Goal: Navigation & Orientation: Understand site structure

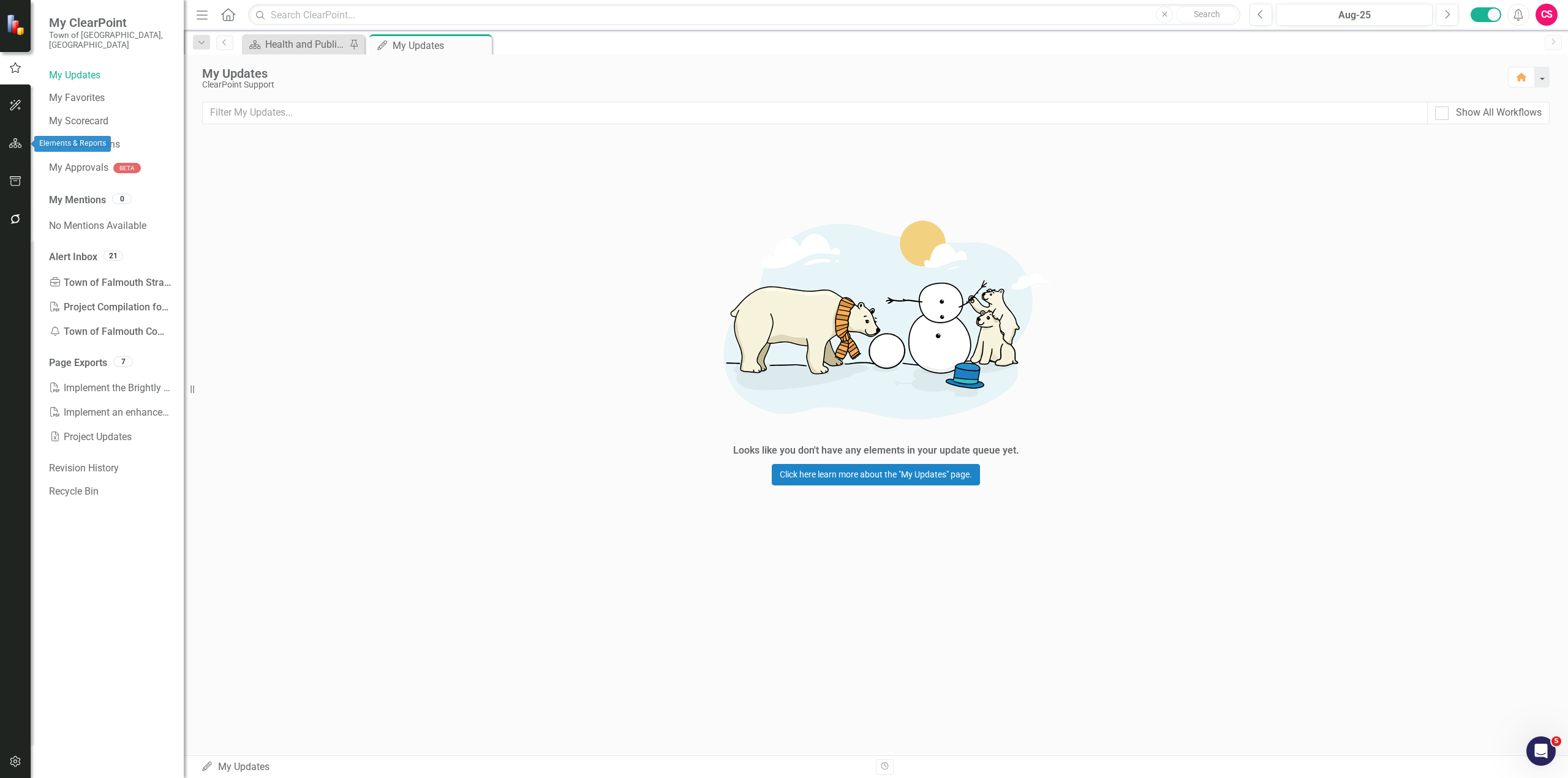
click at [11, 141] on icon "button" at bounding box center [15, 143] width 13 height 10
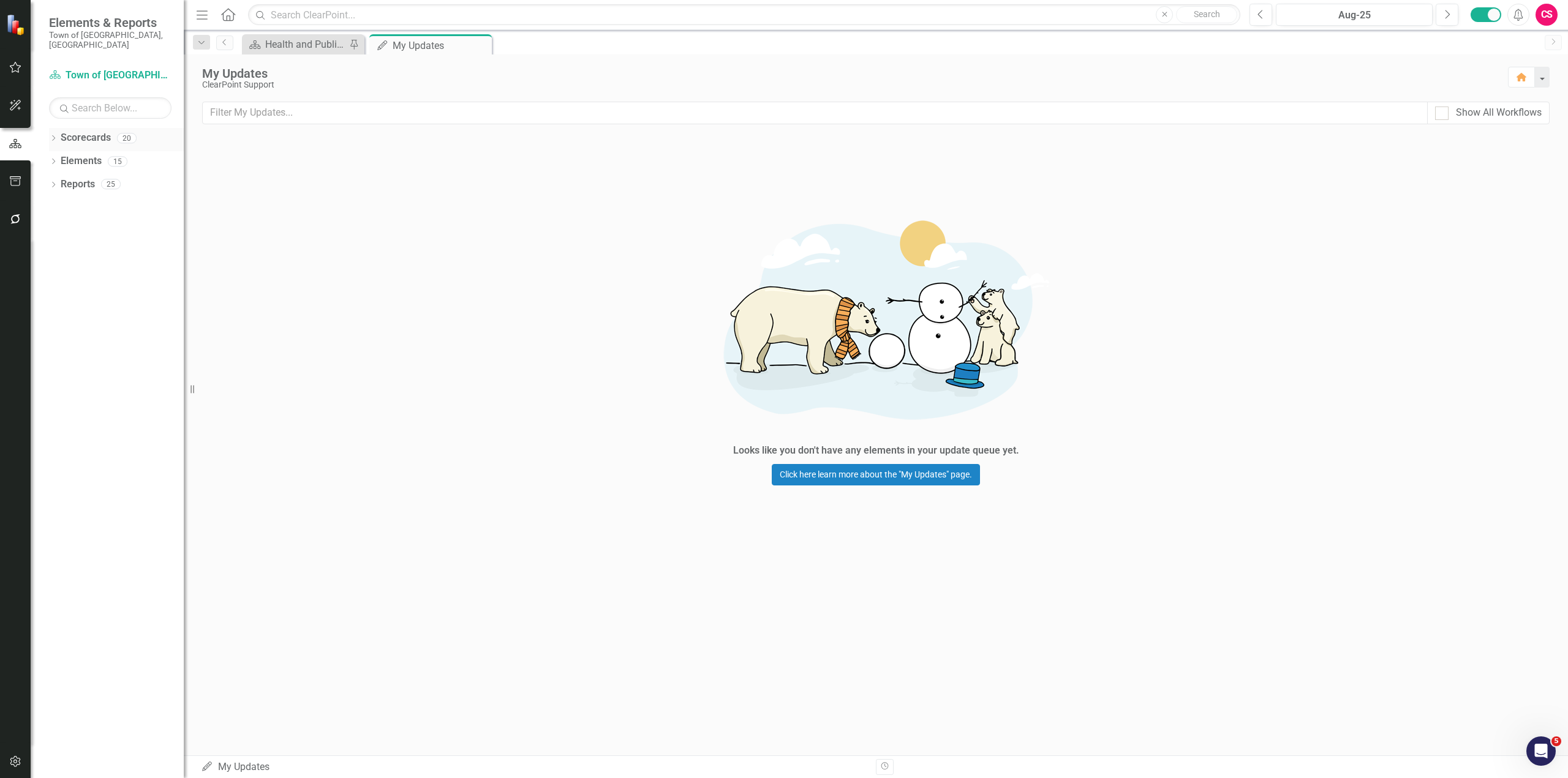
click at [54, 136] on icon "Dropdown" at bounding box center [53, 139] width 9 height 7
click at [59, 158] on icon "Dropdown" at bounding box center [59, 161] width 9 height 7
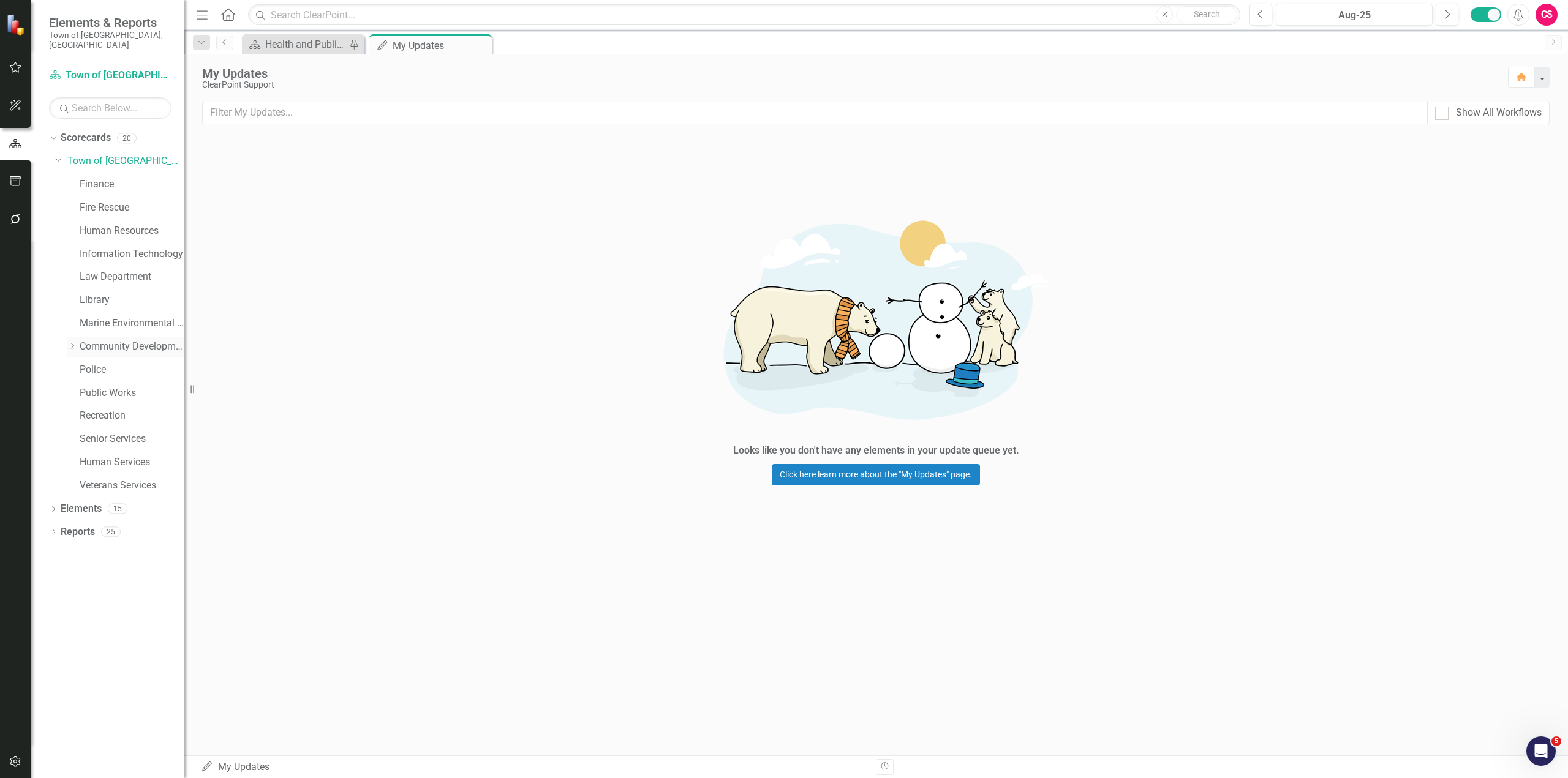
click at [76, 342] on icon "Dropdown" at bounding box center [72, 346] width 9 height 7
click at [117, 386] on link "Conservation" at bounding box center [137, 393] width 92 height 14
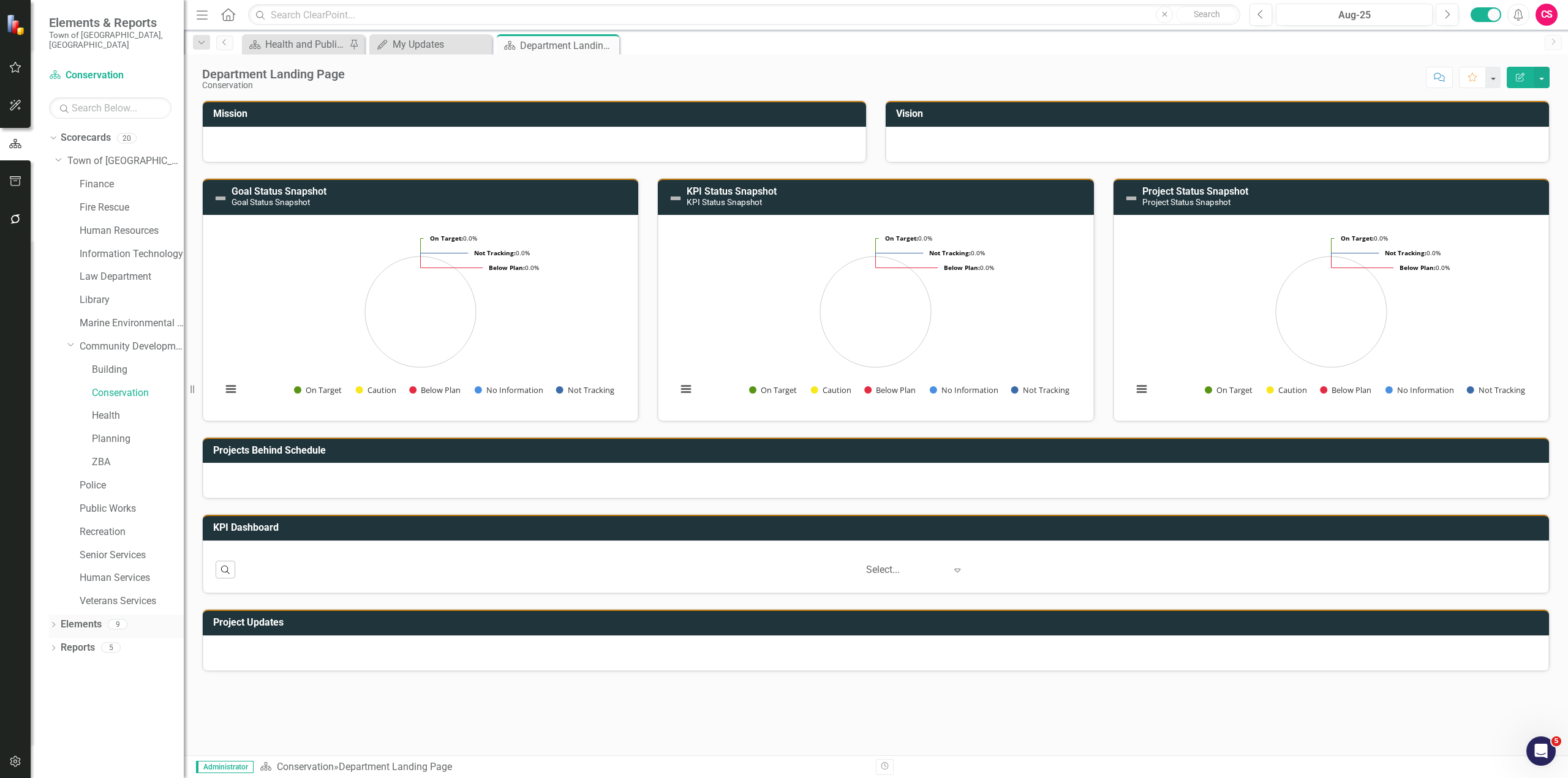
click at [78, 618] on link "Elements" at bounding box center [81, 624] width 41 height 14
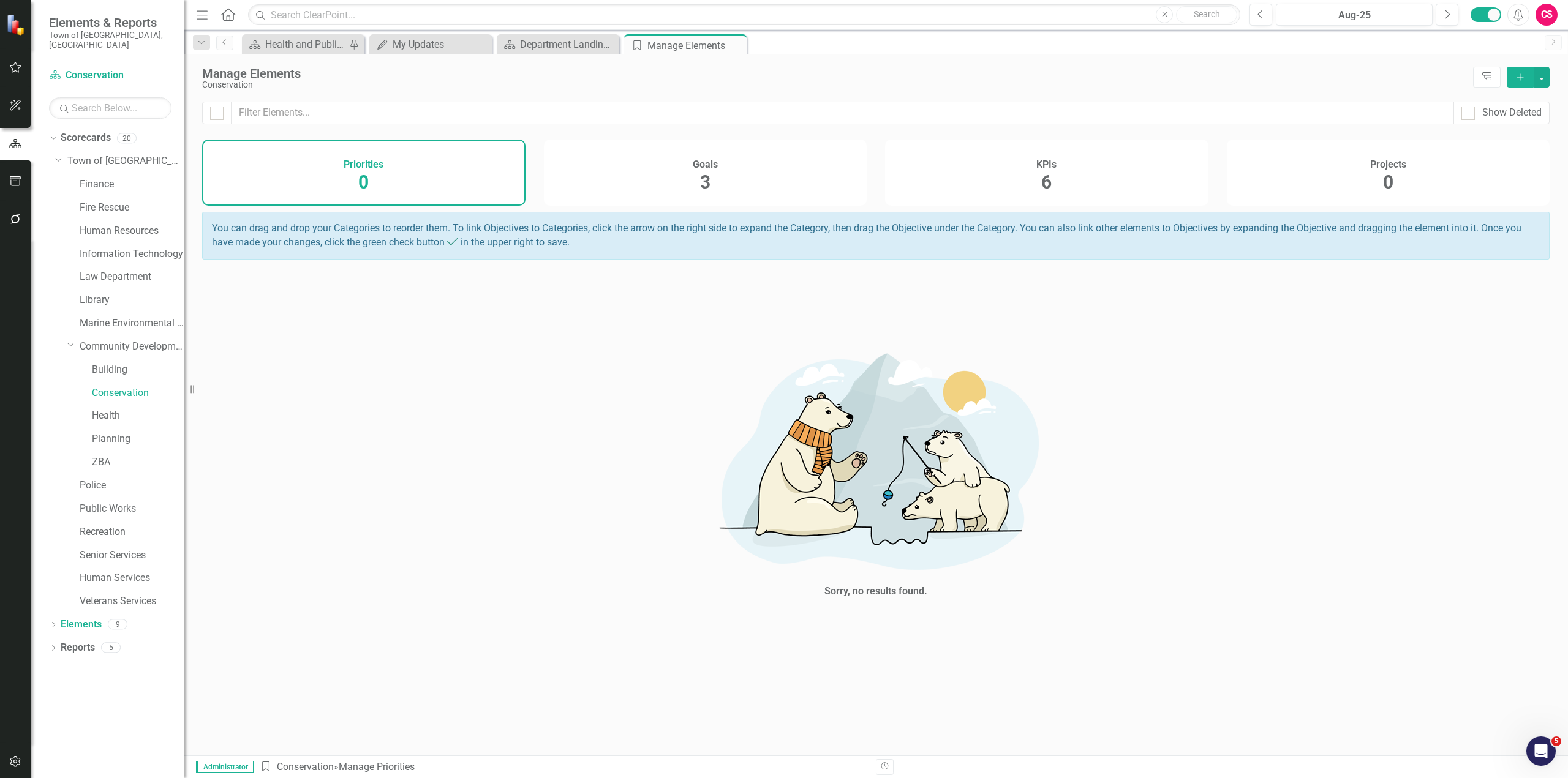
click at [1050, 182] on span "6" at bounding box center [1046, 182] width 11 height 21
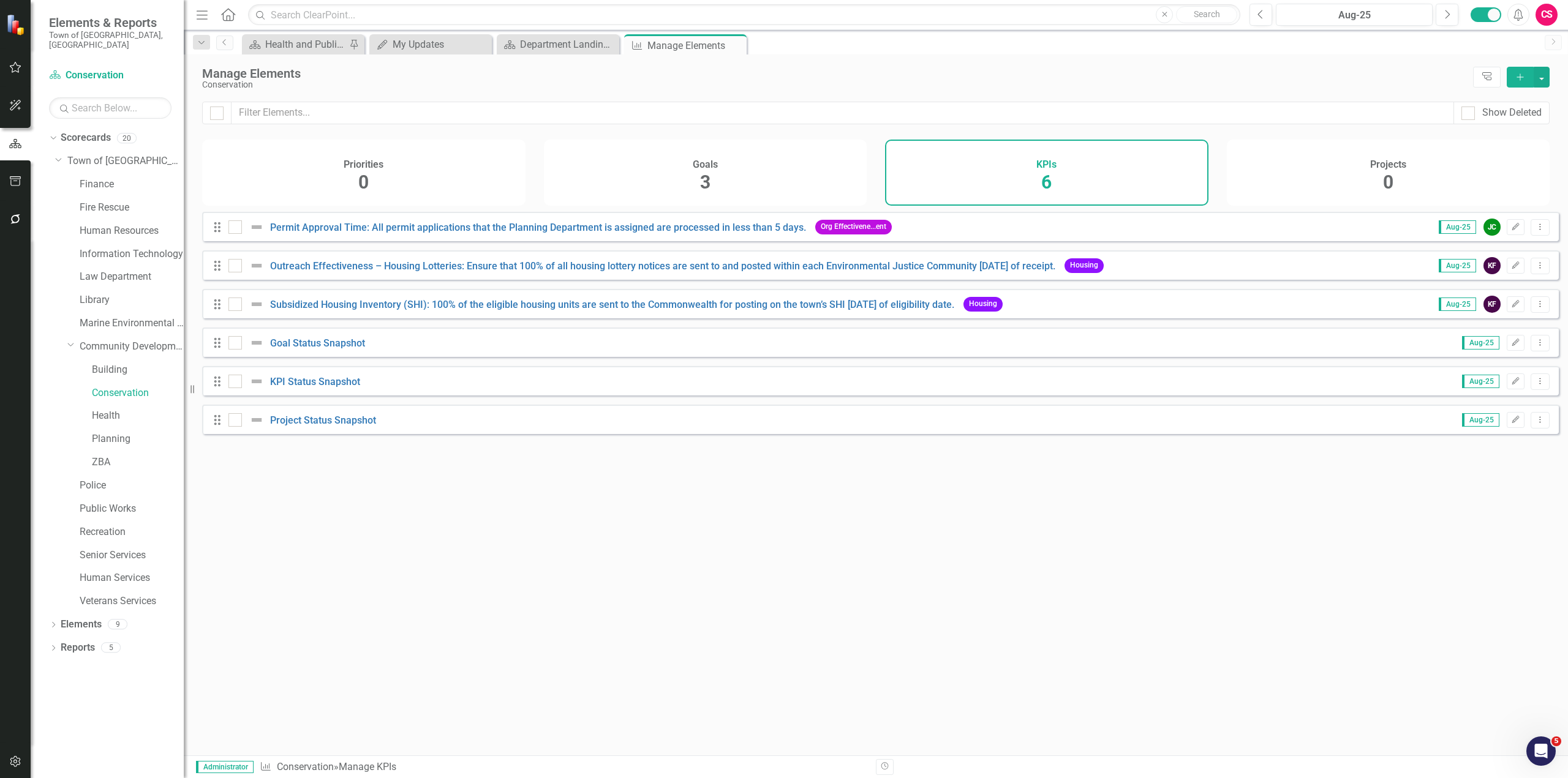
click at [685, 167] on div "Goals 3" at bounding box center [706, 172] width 324 height 66
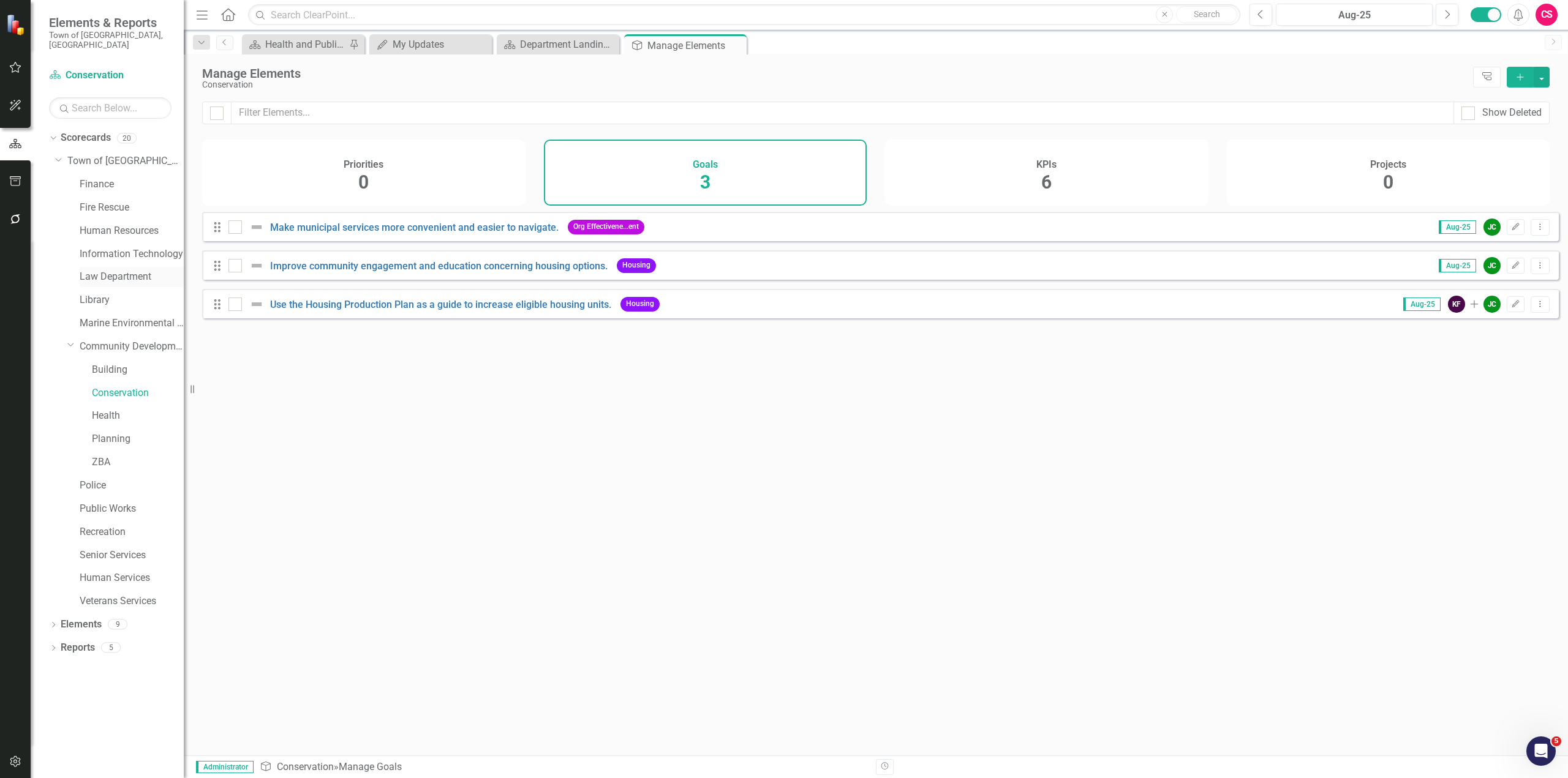
click at [113, 270] on link "Law Department" at bounding box center [132, 276] width 104 height 14
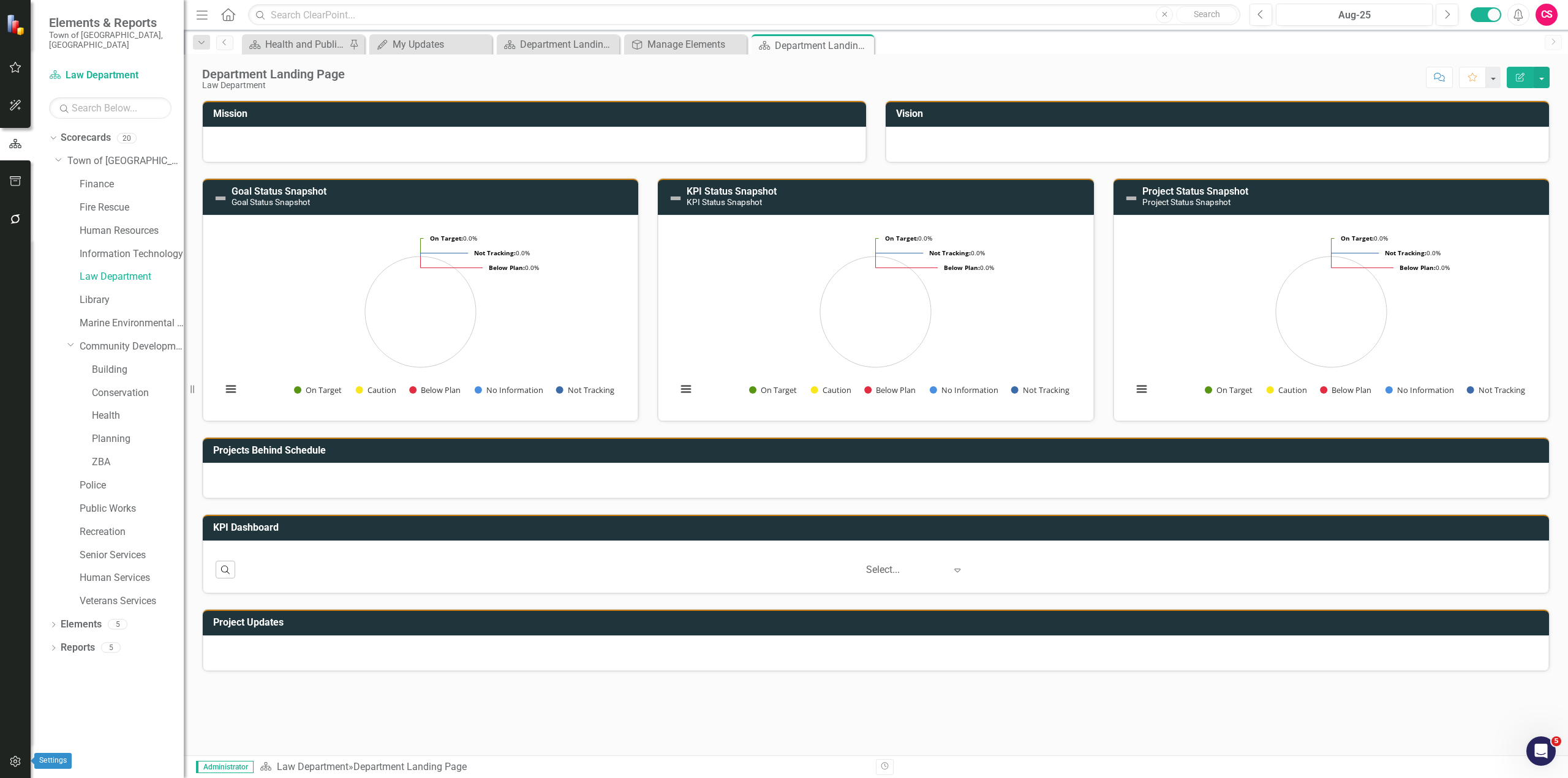
click at [14, 765] on icon "button" at bounding box center [15, 762] width 11 height 11
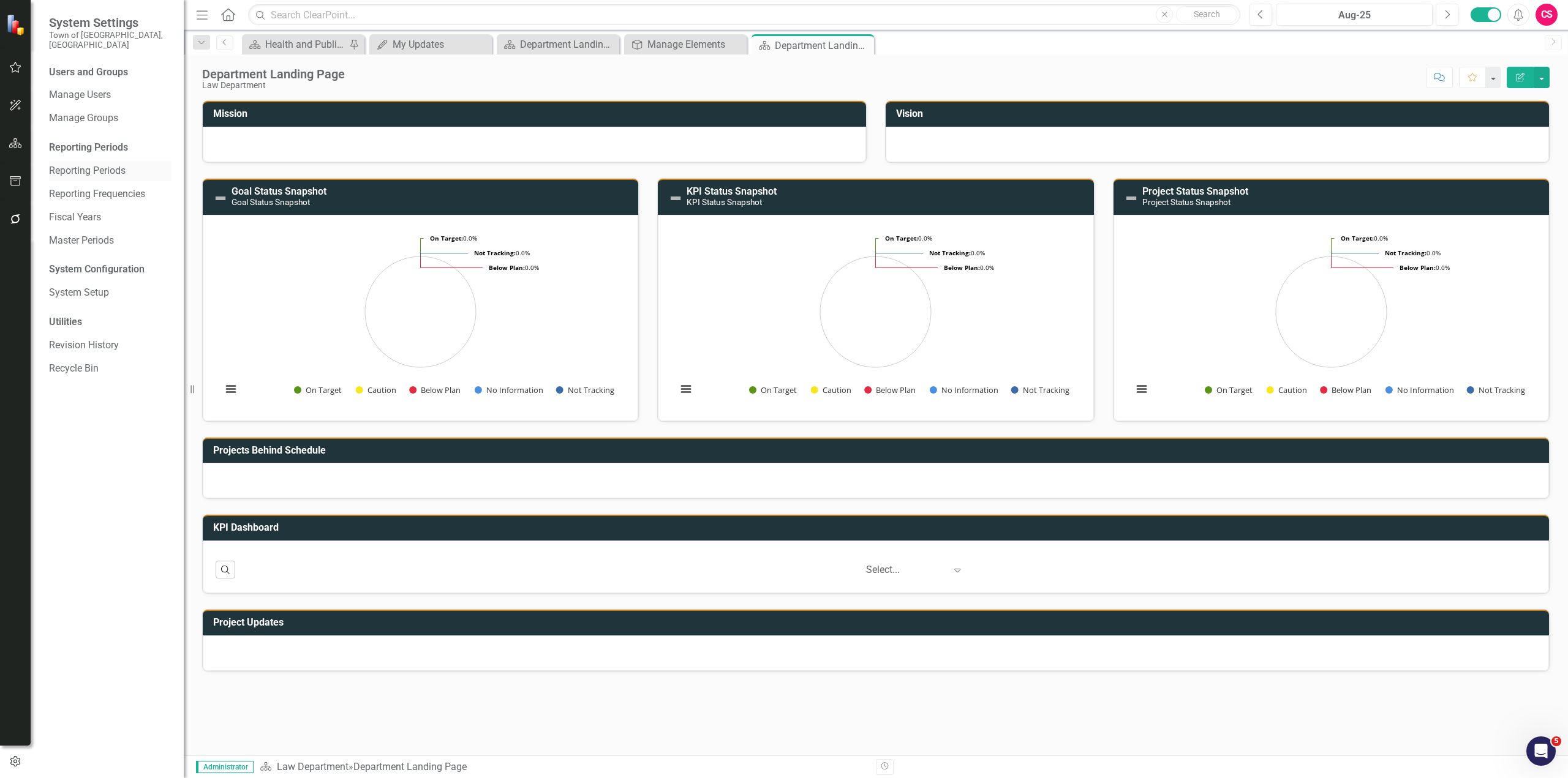
click at [91, 164] on link "Reporting Periods" at bounding box center [110, 171] width 123 height 14
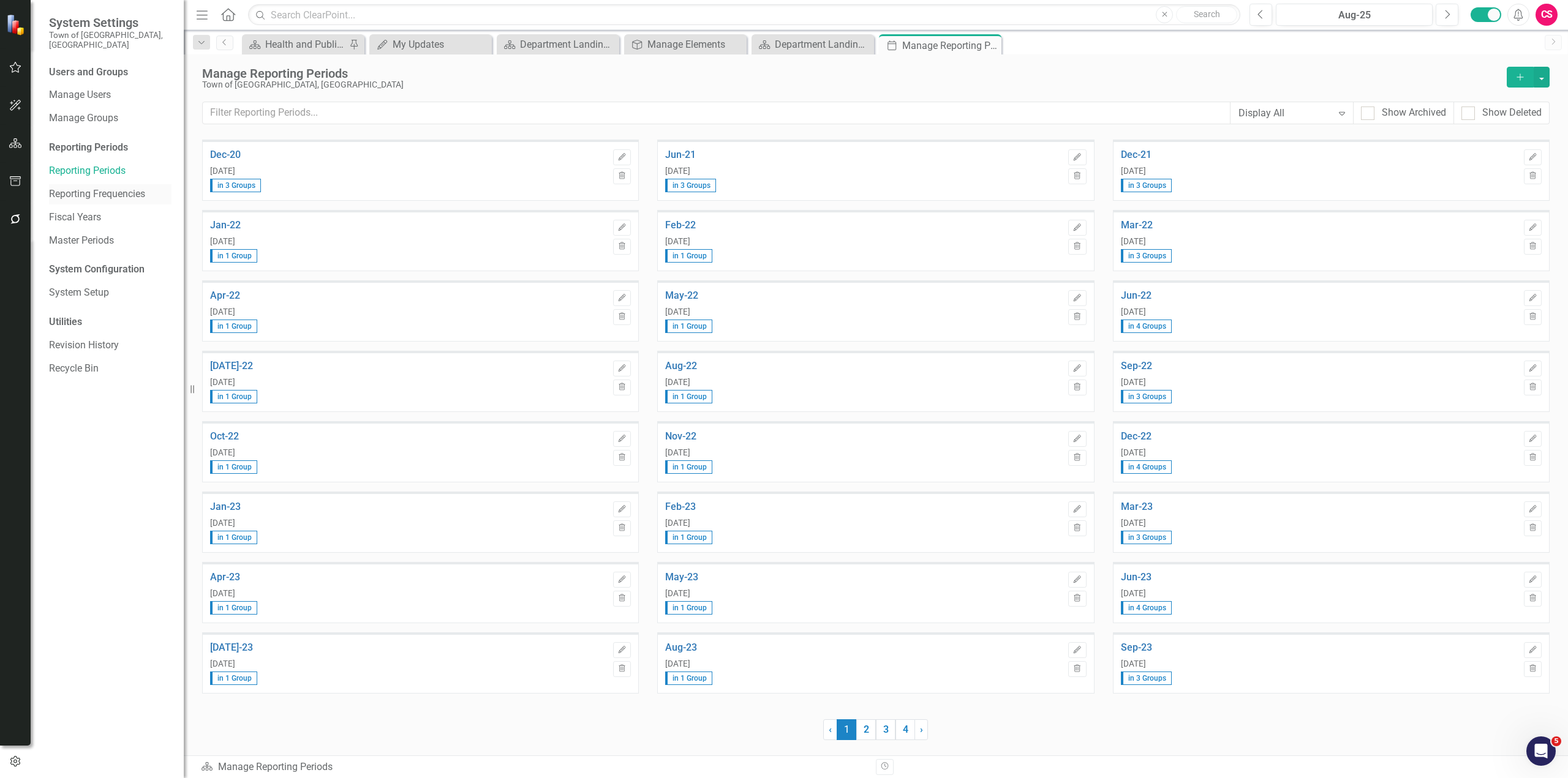
click at [89, 187] on link "Reporting Frequencies" at bounding box center [110, 193] width 123 height 14
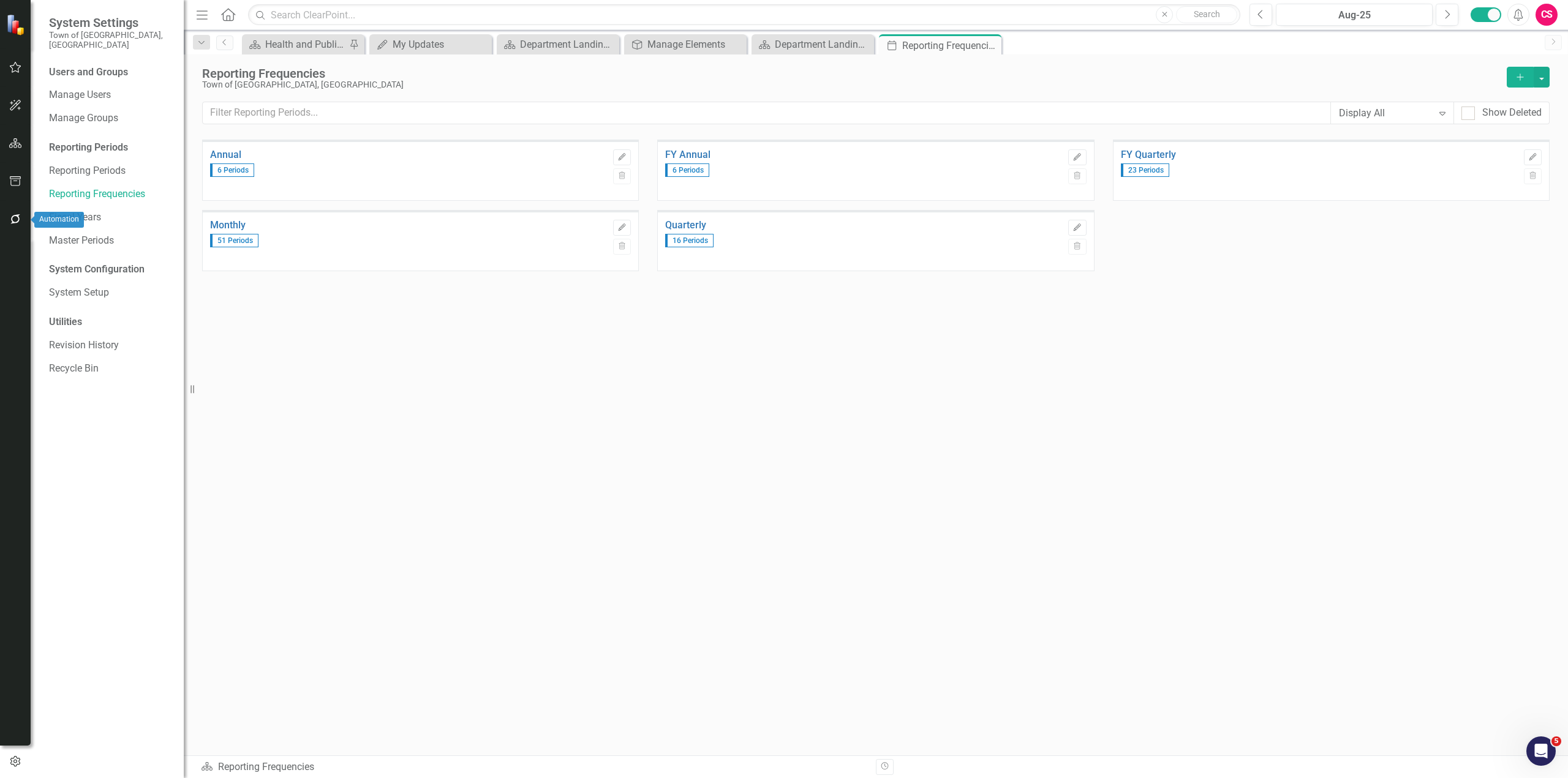
click at [11, 222] on icon "button" at bounding box center [15, 219] width 13 height 10
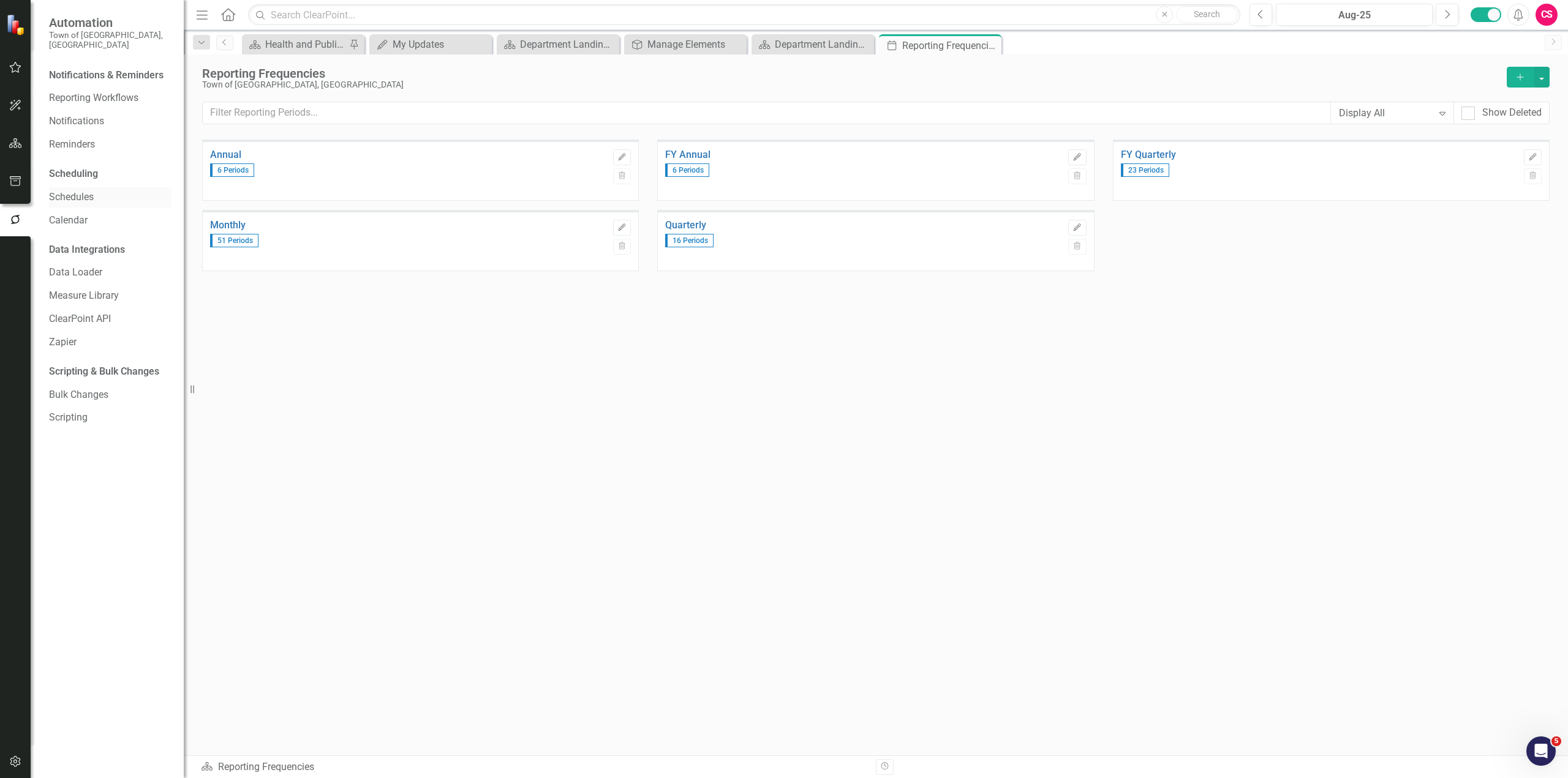
click at [87, 190] on link "Schedules" at bounding box center [110, 197] width 123 height 14
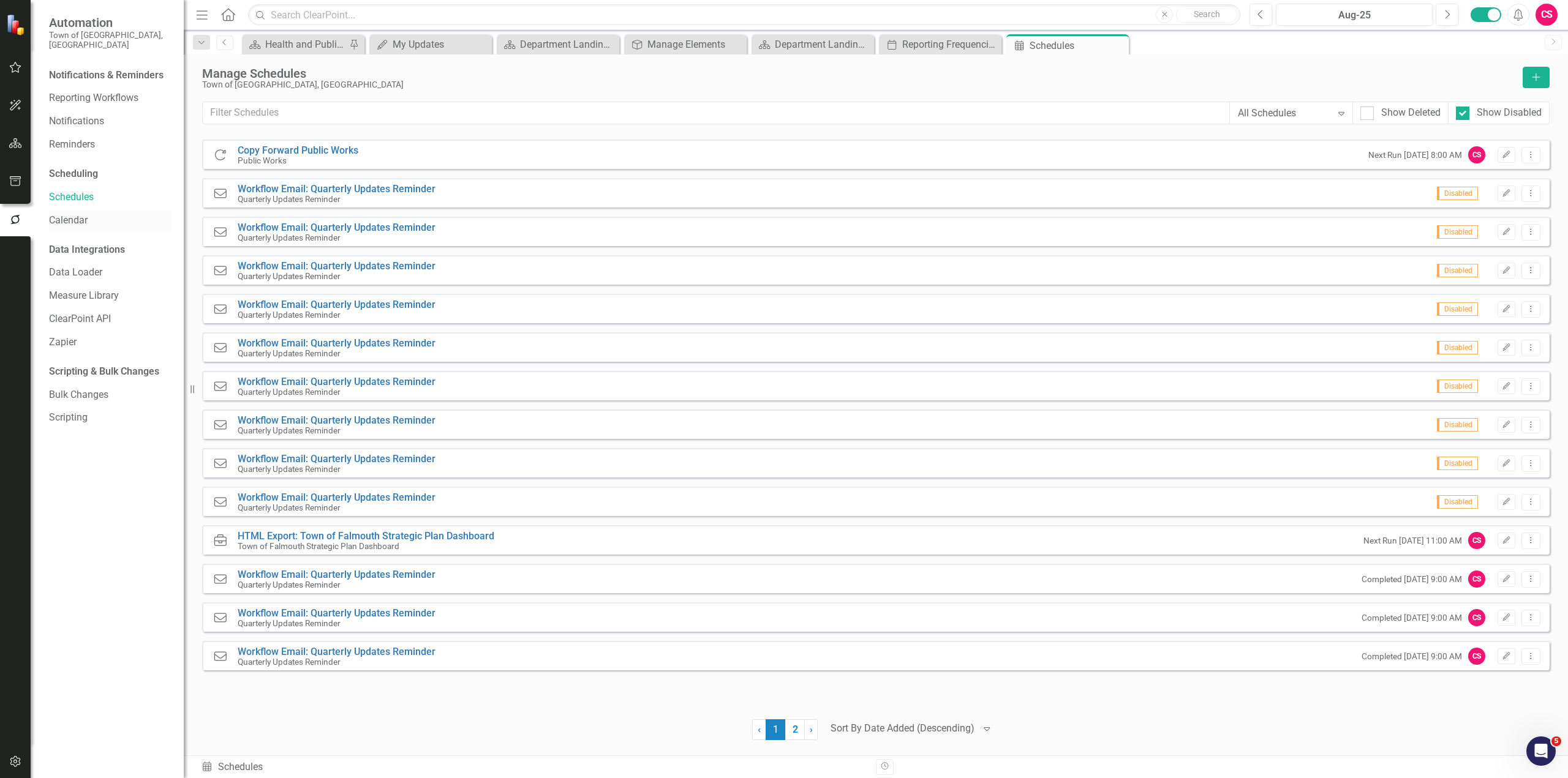
click at [83, 214] on link "Calendar" at bounding box center [110, 220] width 123 height 14
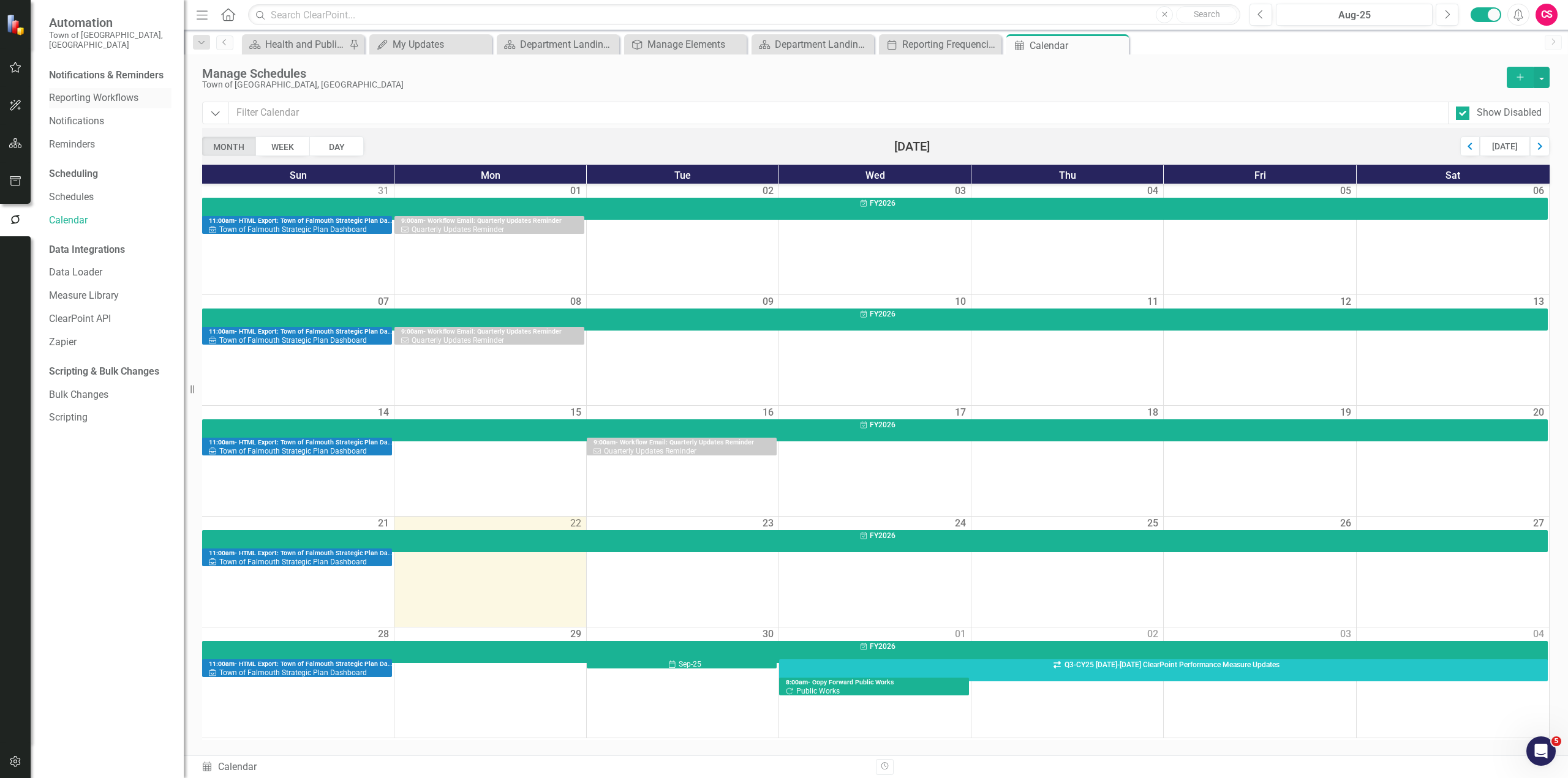
click at [91, 93] on link "Reporting Workflows" at bounding box center [110, 98] width 123 height 14
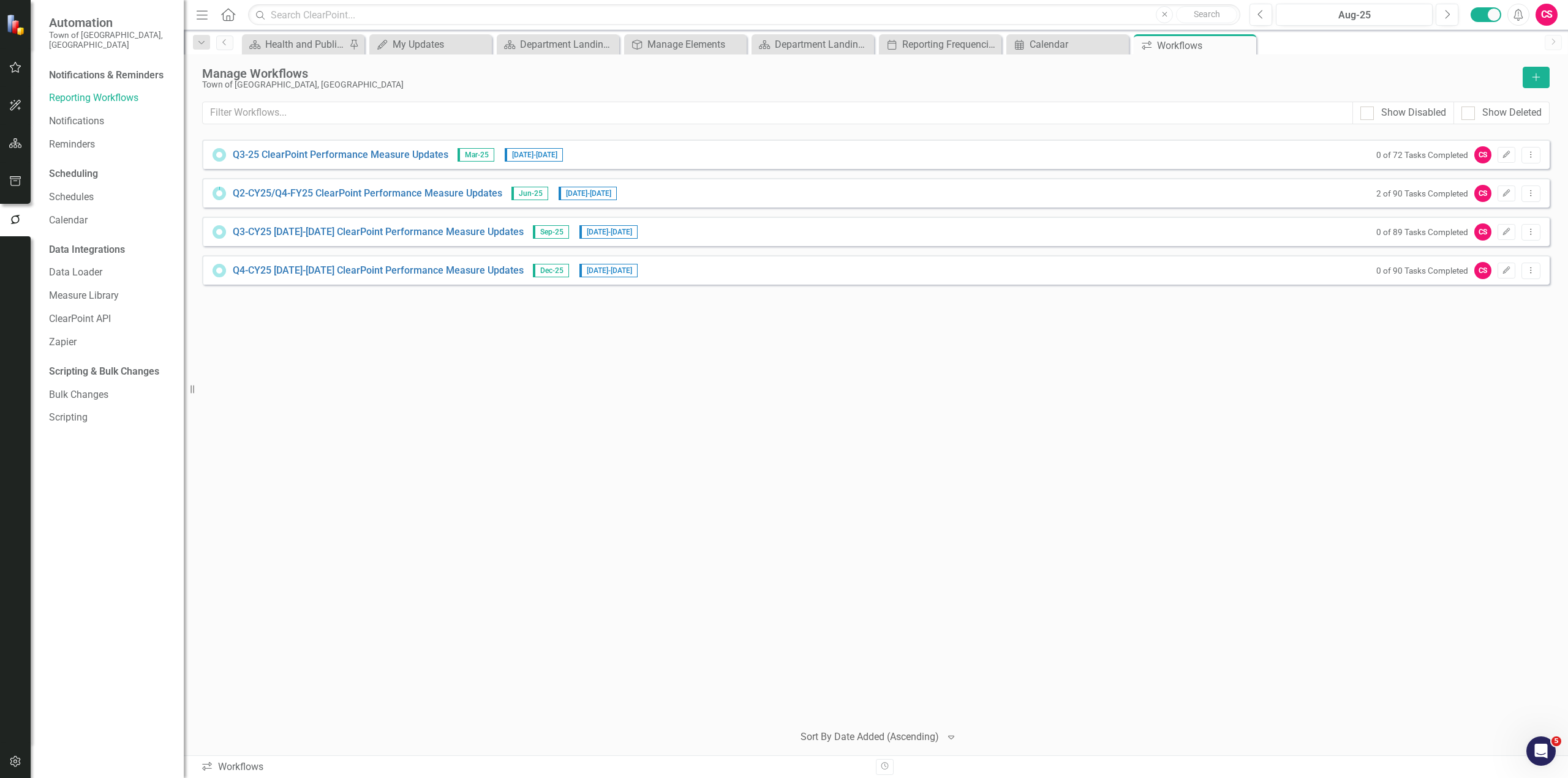
click at [323, 346] on div "Q3-25 ClearPoint Performance Measure Updates Mar-25 [DATE] - [DATE] 0 of 72 Tas…" at bounding box center [876, 426] width 1348 height 573
